Goal: Check status: Check status

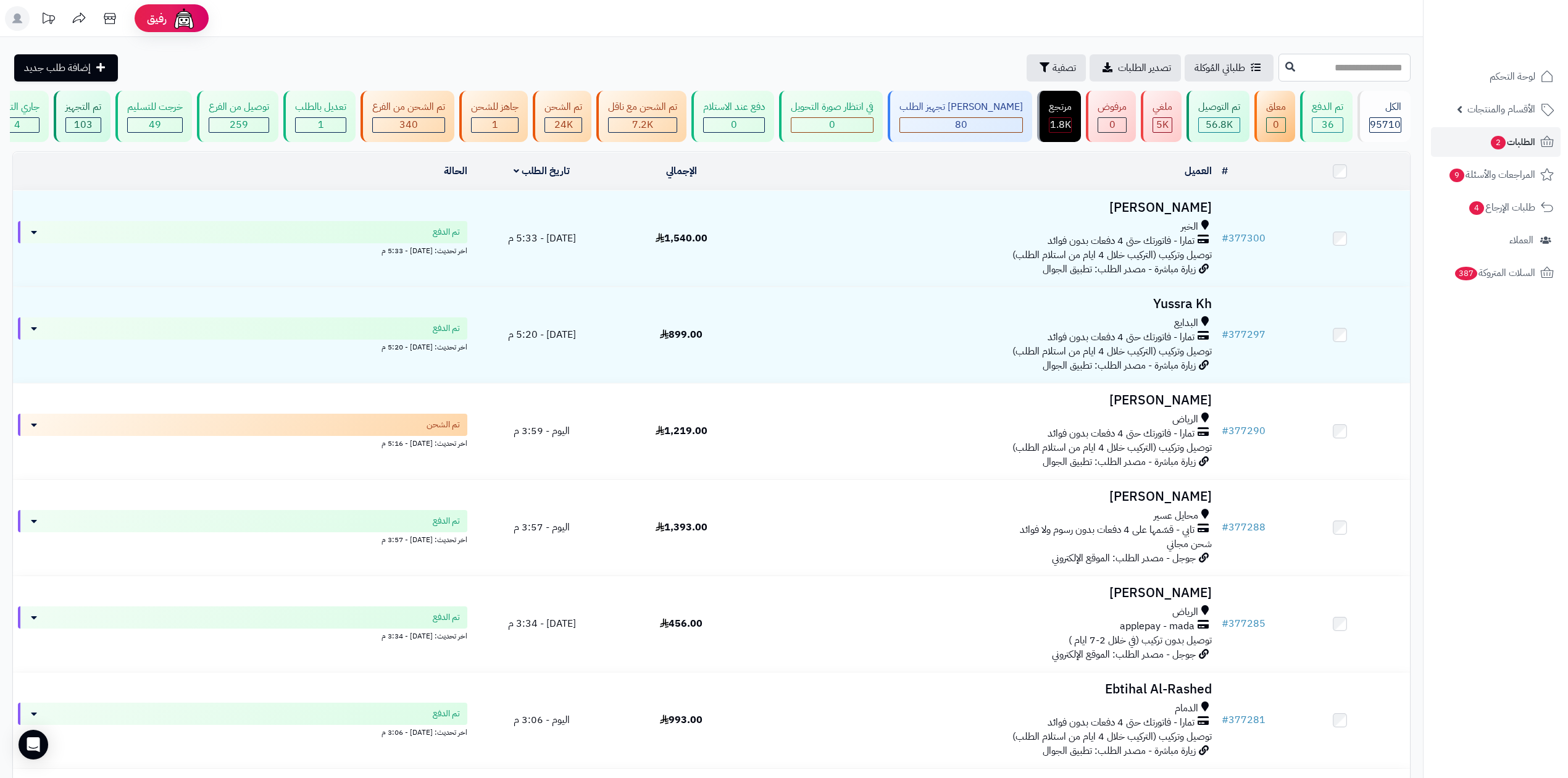
click at [1380, 65] on input "text" at bounding box center [1344, 68] width 132 height 28
type input "******"
click at [1286, 63] on icon at bounding box center [1291, 66] width 10 height 10
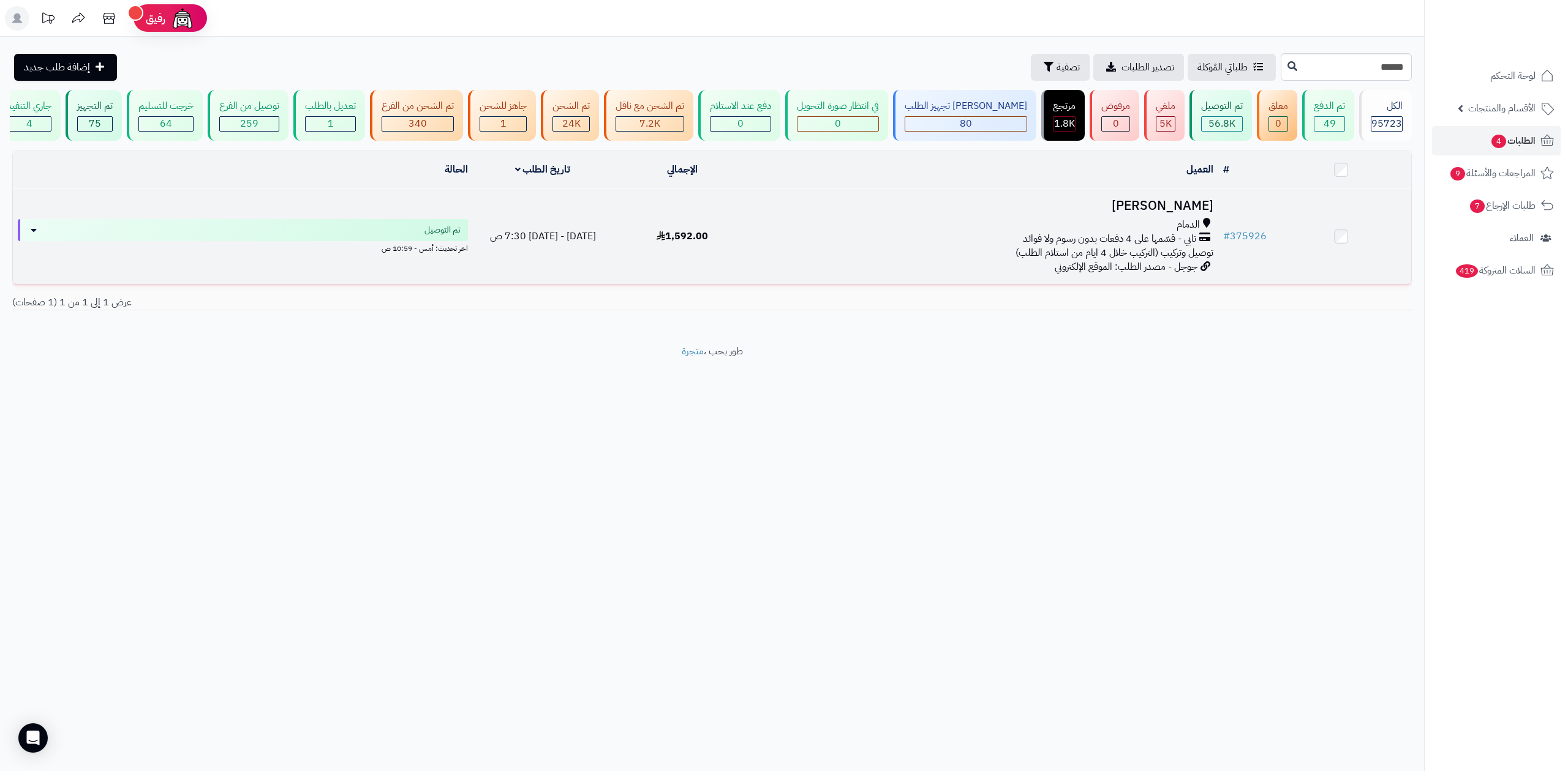
click at [1245, 224] on td "# 375926" at bounding box center [1245, 236] width 54 height 95
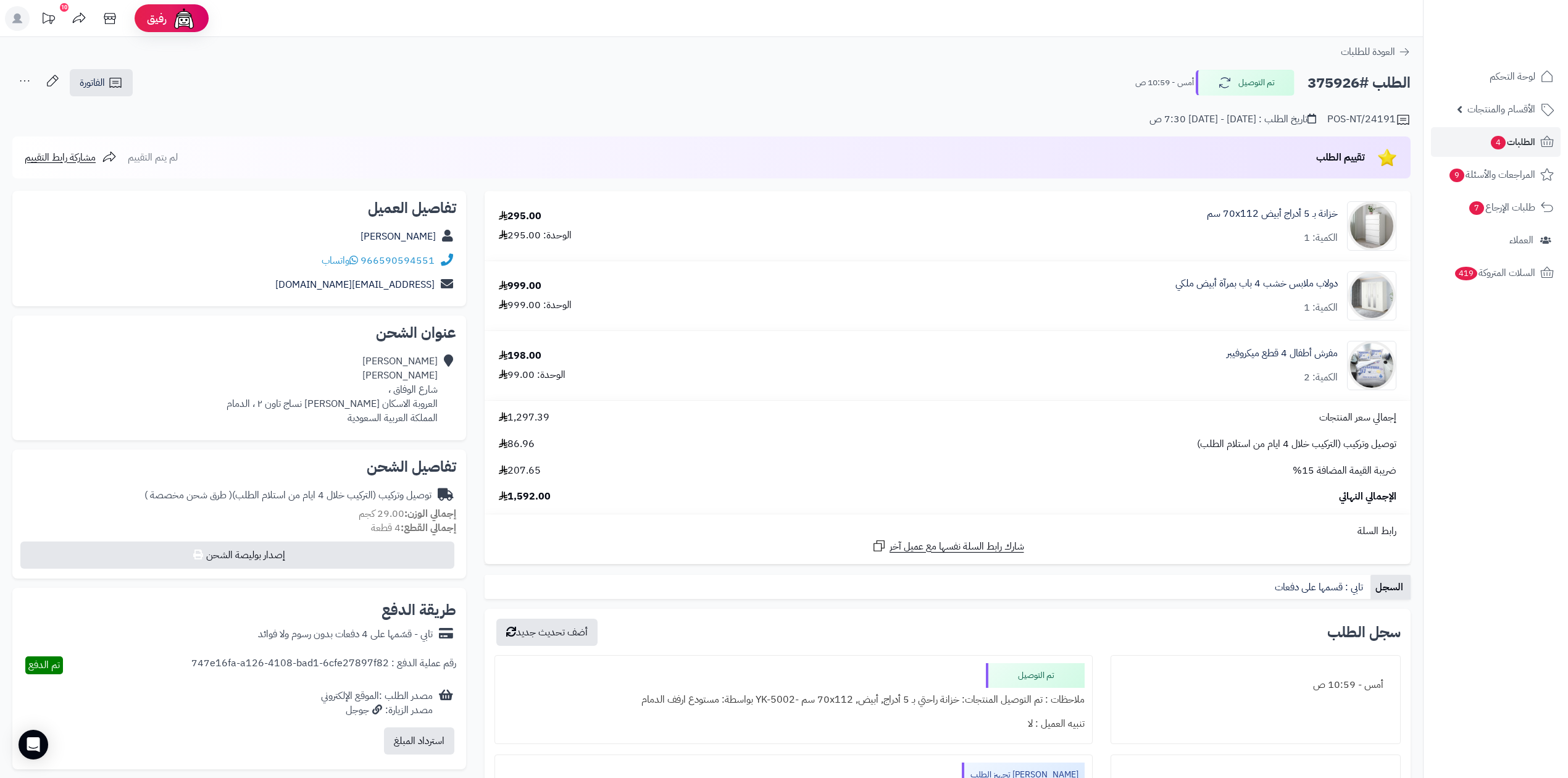
click at [1327, 87] on h2 "الطلب #375926" at bounding box center [1359, 83] width 103 height 25
copy h2 "375926"
